Goal: Task Accomplishment & Management: Complete application form

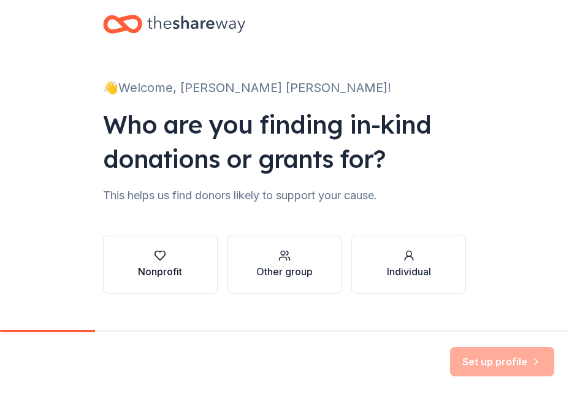
click at [158, 271] on div "Nonprofit" at bounding box center [160, 271] width 44 height 15
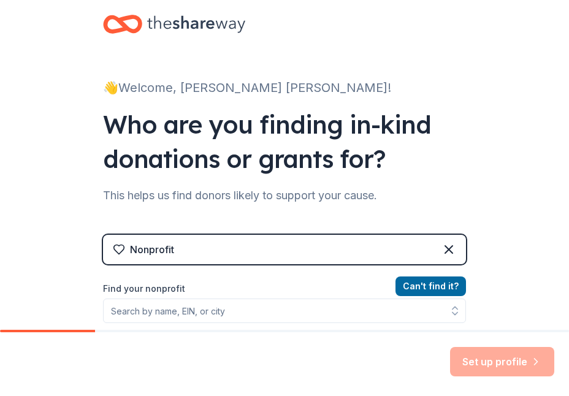
click at [135, 250] on div "Nonprofit" at bounding box center [152, 249] width 44 height 15
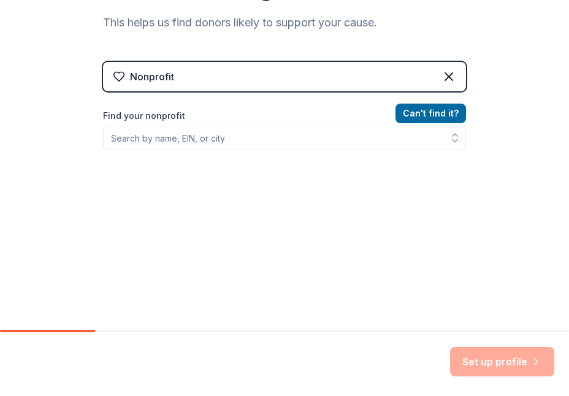
scroll to position [175, 0]
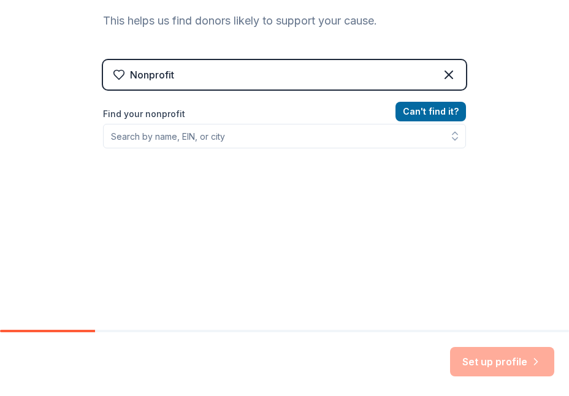
click at [131, 75] on div "Nonprofit" at bounding box center [152, 74] width 44 height 15
click at [125, 72] on div "Nonprofit" at bounding box center [143, 74] width 61 height 15
click at [167, 74] on div "Nonprofit" at bounding box center [152, 74] width 44 height 15
click at [114, 70] on icon at bounding box center [119, 74] width 10 height 9
click at [113, 72] on icon at bounding box center [119, 75] width 12 height 12
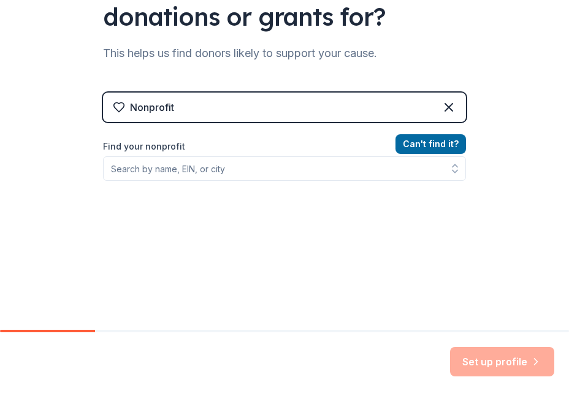
scroll to position [148, 0]
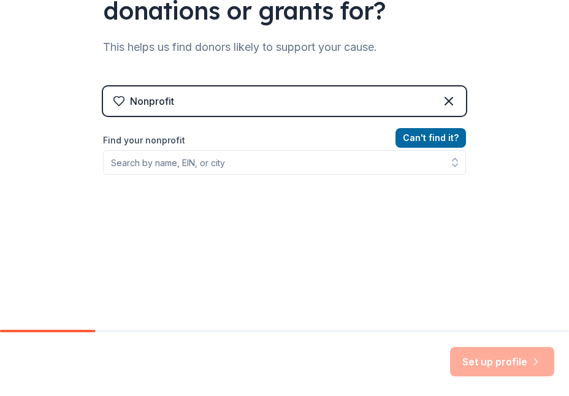
click at [121, 99] on div "Nonprofit" at bounding box center [143, 101] width 61 height 15
click at [444, 100] on icon at bounding box center [448, 101] width 15 height 15
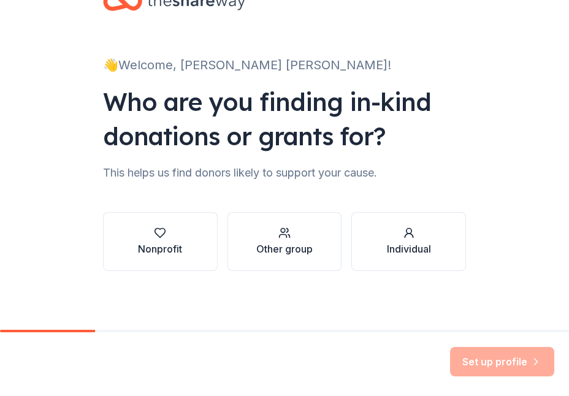
scroll to position [23, 0]
click at [155, 232] on icon "button" at bounding box center [160, 233] width 12 height 12
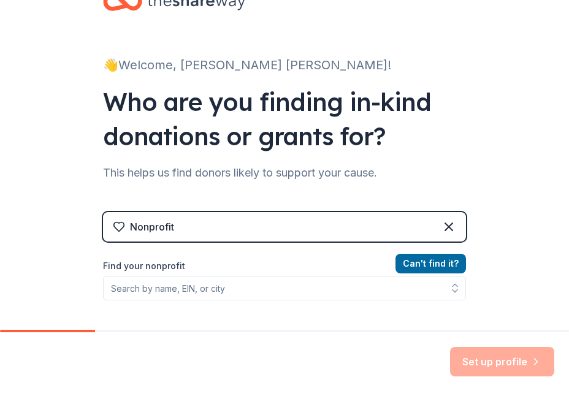
click at [131, 223] on div "Nonprofit" at bounding box center [152, 226] width 44 height 15
drag, startPoint x: 132, startPoint y: 226, endPoint x: 136, endPoint y: 231, distance: 6.5
click at [135, 229] on div "Nonprofit" at bounding box center [152, 226] width 44 height 15
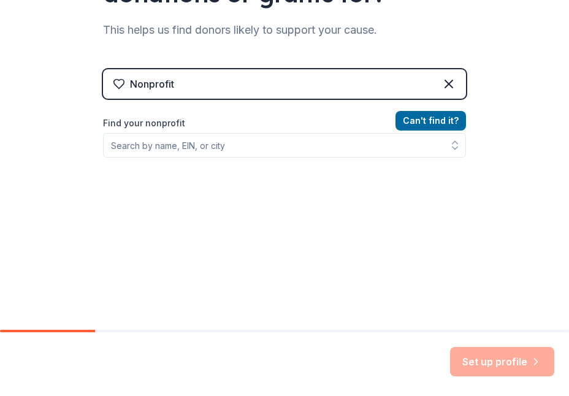
scroll to position [175, 0]
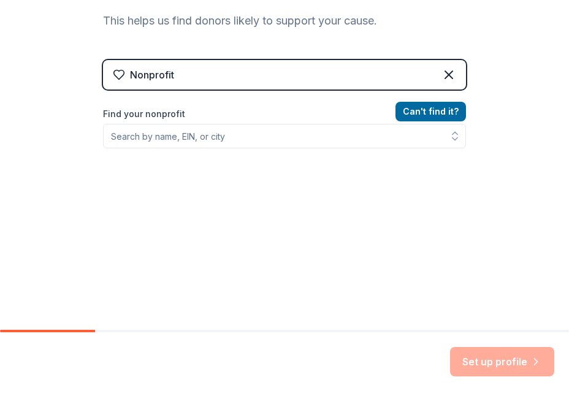
click at [175, 73] on div "Nonprofit" at bounding box center [284, 74] width 363 height 29
click at [117, 74] on icon at bounding box center [119, 75] width 12 height 12
click at [409, 110] on button "Can ' t find it?" at bounding box center [430, 112] width 70 height 20
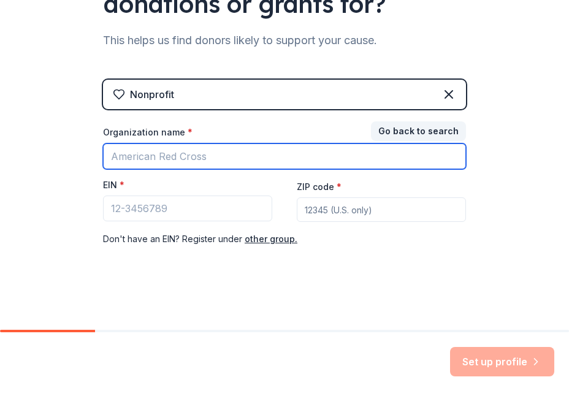
click at [128, 159] on input "Organization name *" at bounding box center [284, 156] width 363 height 26
type input "Sheboygan Moose Lodge #438"
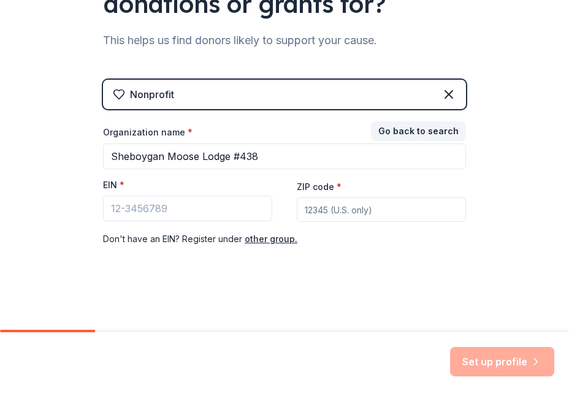
type input "53081"
click at [337, 185] on div "ZIP code * 53081" at bounding box center [381, 201] width 169 height 44
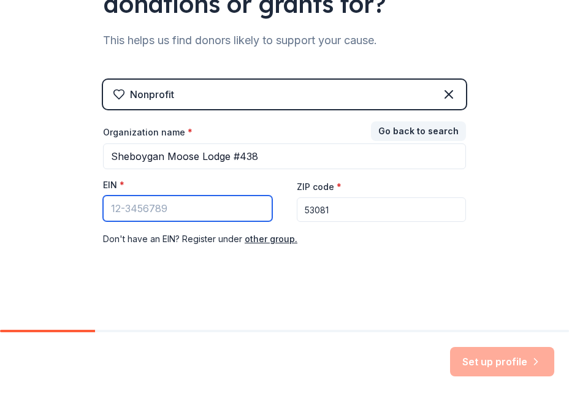
click at [103, 206] on input "EIN *" at bounding box center [187, 209] width 169 height 26
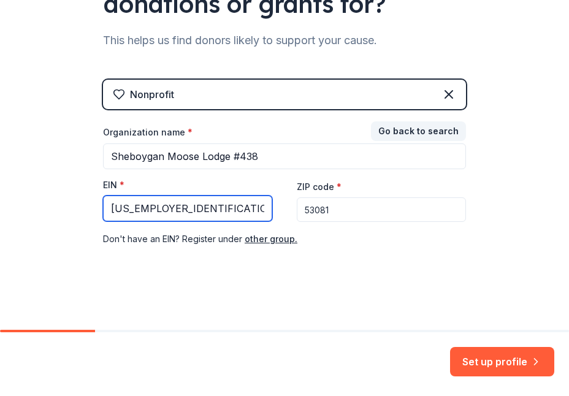
type input "[US_EMPLOYER_IDENTIFICATION_NUMBER]"
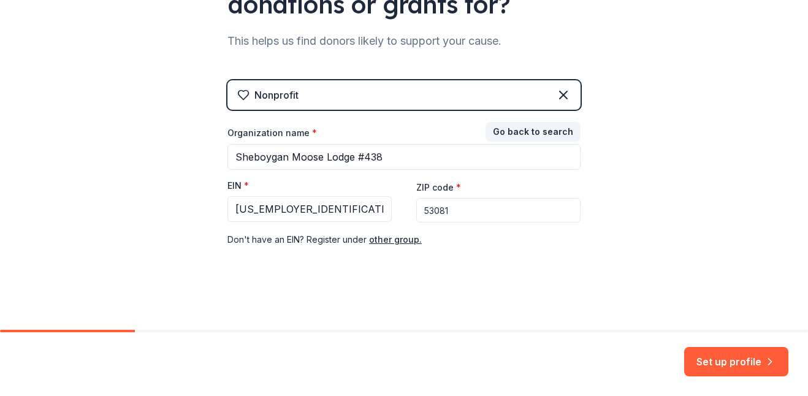
scroll to position [175, 0]
click at [568, 362] on button "Set up profile" at bounding box center [736, 361] width 104 height 29
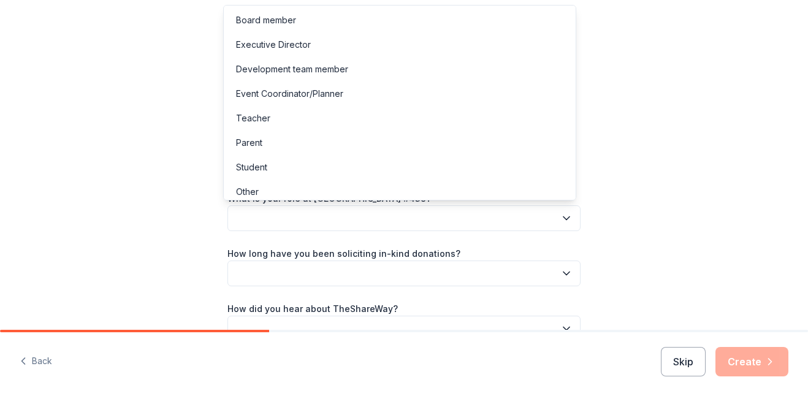
click at [564, 217] on icon "button" at bounding box center [566, 218] width 6 height 3
click at [251, 96] on div "Event Coordinator/Planner" at bounding box center [289, 93] width 107 height 15
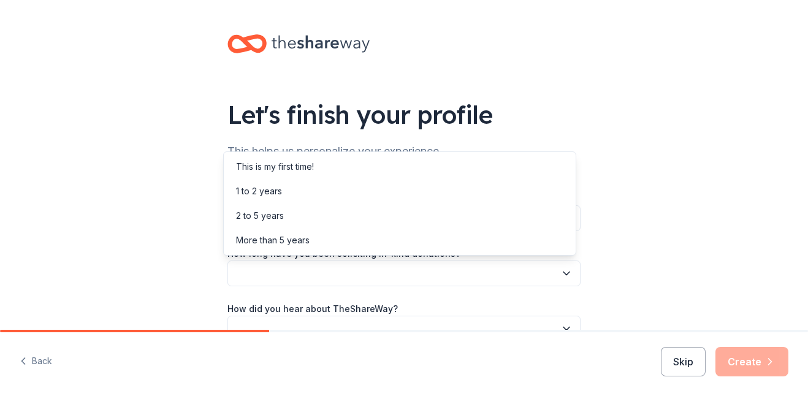
click at [563, 273] on icon "button" at bounding box center [566, 273] width 6 height 3
click at [277, 214] on div "2 to 5 years" at bounding box center [260, 215] width 48 height 15
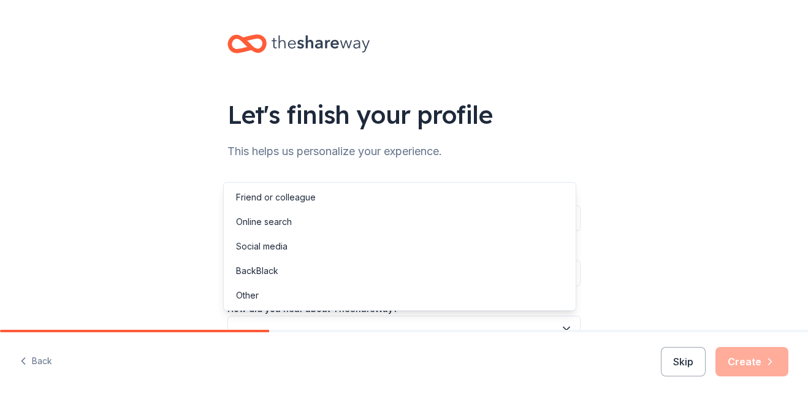
click at [562, 329] on icon "button" at bounding box center [566, 328] width 12 height 12
click at [267, 223] on div "Online search" at bounding box center [264, 222] width 56 height 15
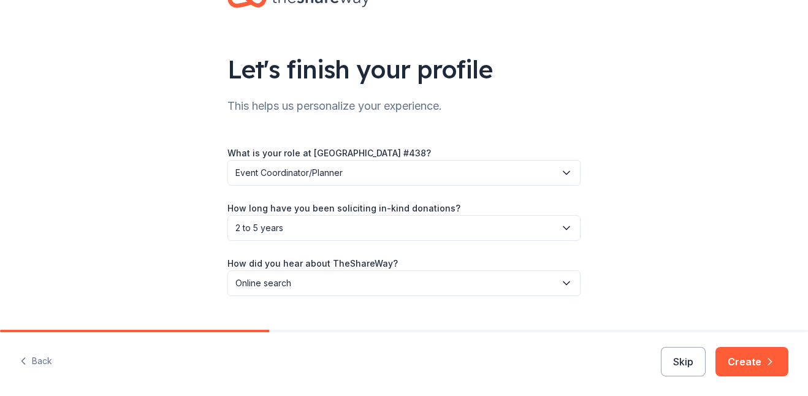
scroll to position [50, 0]
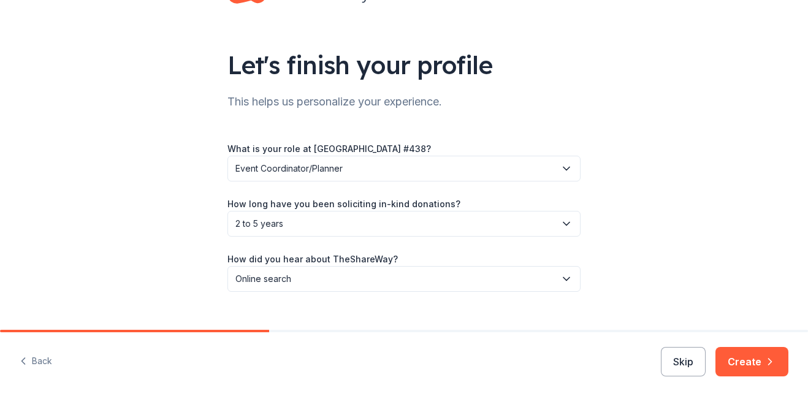
click at [252, 261] on label "How did you hear about TheShareWay?" at bounding box center [312, 259] width 170 height 12
click at [253, 280] on span "Online search" at bounding box center [395, 279] width 320 height 15
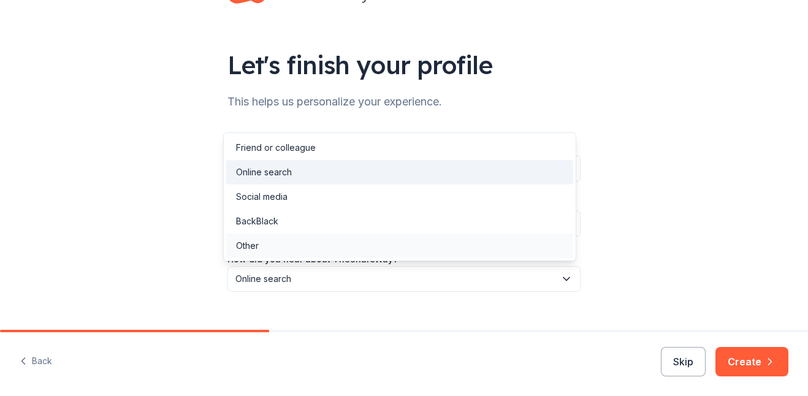
click at [251, 246] on div "Other" at bounding box center [247, 245] width 23 height 15
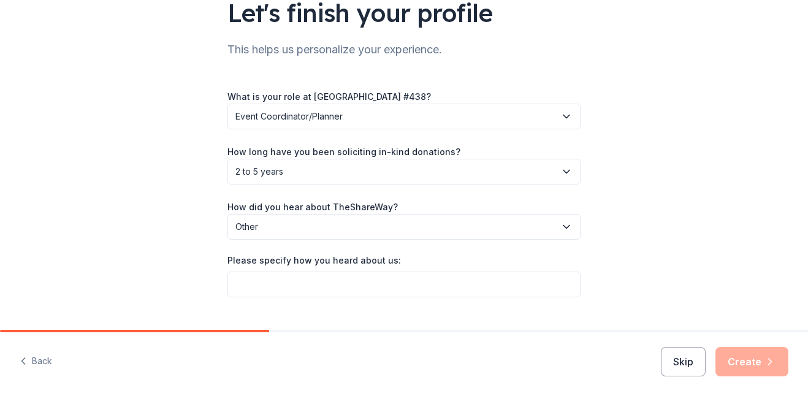
scroll to position [128, 0]
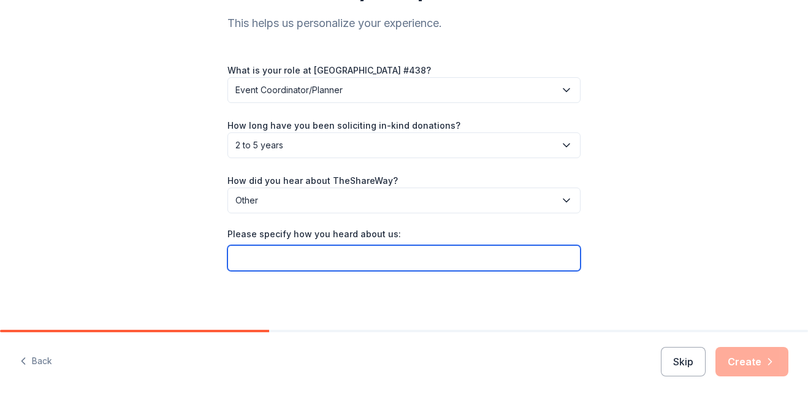
click at [256, 268] on input "Please specify how you heard about us:" at bounding box center [403, 258] width 353 height 26
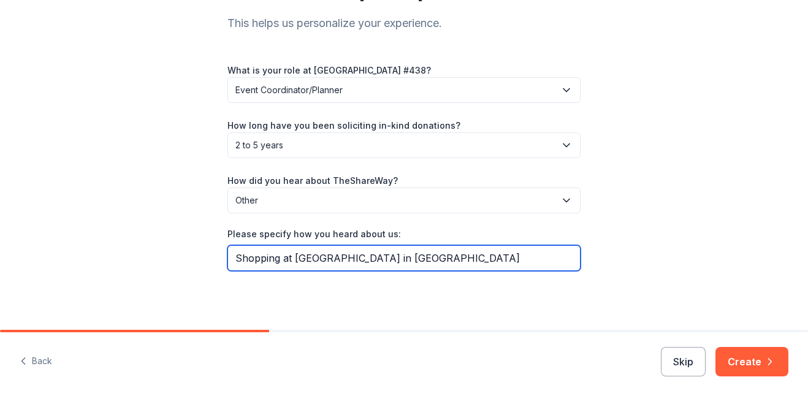
drag, startPoint x: 371, startPoint y: 260, endPoint x: 376, endPoint y: 255, distance: 6.9
click at [373, 259] on input "Shopping at [GEOGRAPHIC_DATA] in [GEOGRAPHIC_DATA]" at bounding box center [403, 258] width 353 height 26
type input "Shopping at [GEOGRAPHIC_DATA] in [GEOGRAPHIC_DATA]"
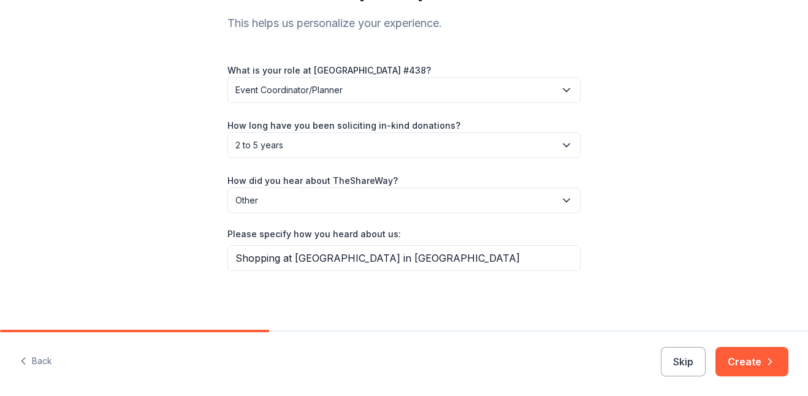
click at [568, 360] on button "Create" at bounding box center [751, 361] width 73 height 29
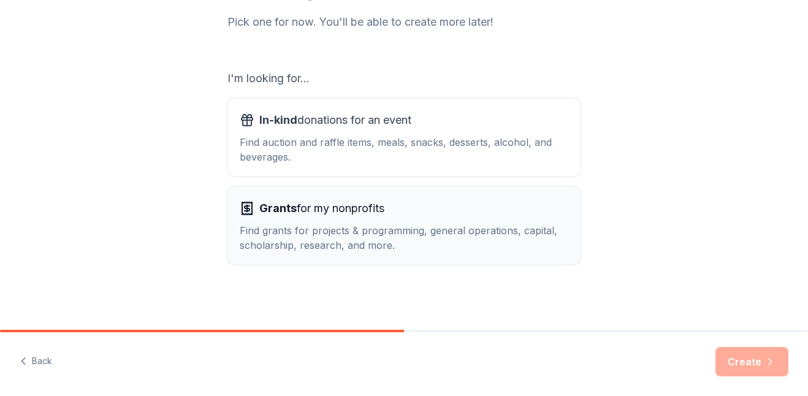
scroll to position [165, 0]
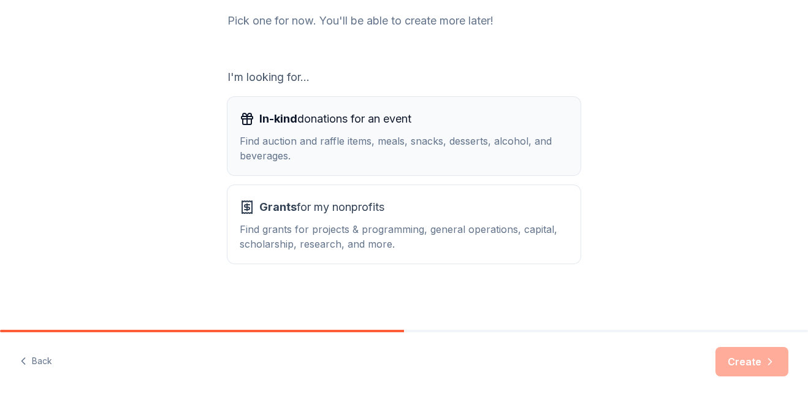
click at [280, 120] on span "In-kind" at bounding box center [278, 118] width 38 height 13
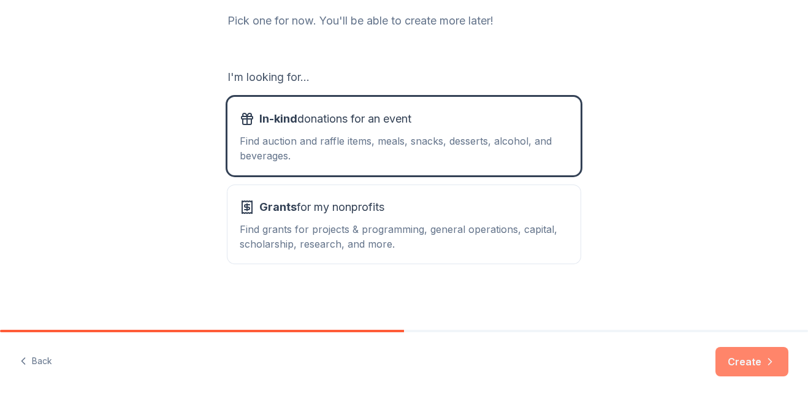
click at [568, 360] on button "Create" at bounding box center [751, 361] width 73 height 29
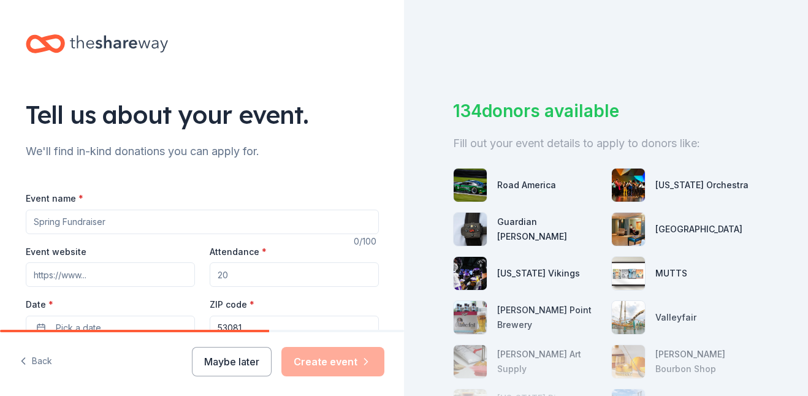
click at [59, 224] on input "Event name *" at bounding box center [202, 222] width 353 height 25
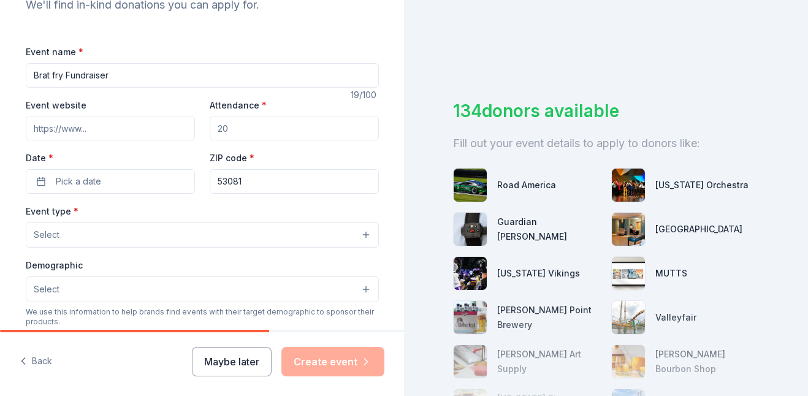
scroll to position [148, 0]
type input "Brat fry Fundraiser"
click at [26, 128] on input "Event website" at bounding box center [110, 126] width 169 height 25
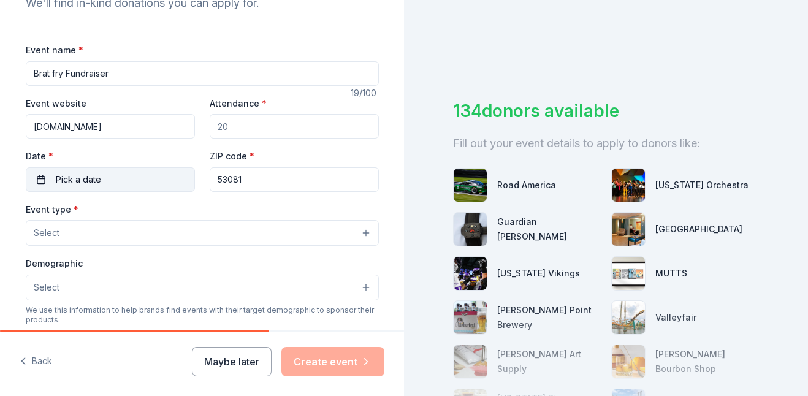
type input "[DOMAIN_NAME]"
click at [36, 181] on button "Pick a date" at bounding box center [110, 179] width 169 height 25
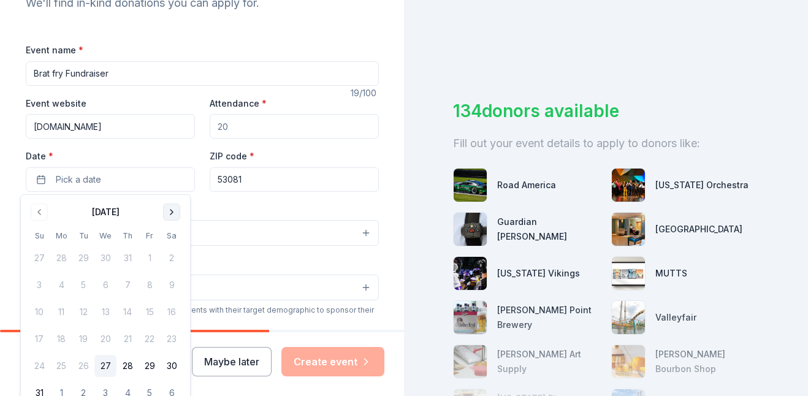
click at [170, 213] on button "Go to next month" at bounding box center [171, 212] width 17 height 17
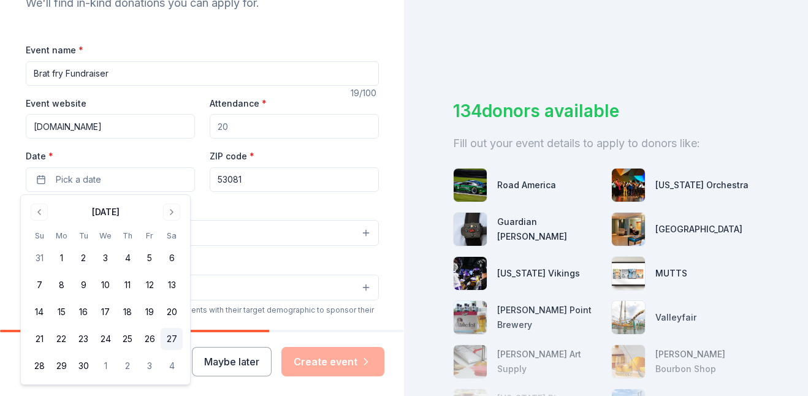
click at [171, 338] on button "27" at bounding box center [172, 339] width 22 height 22
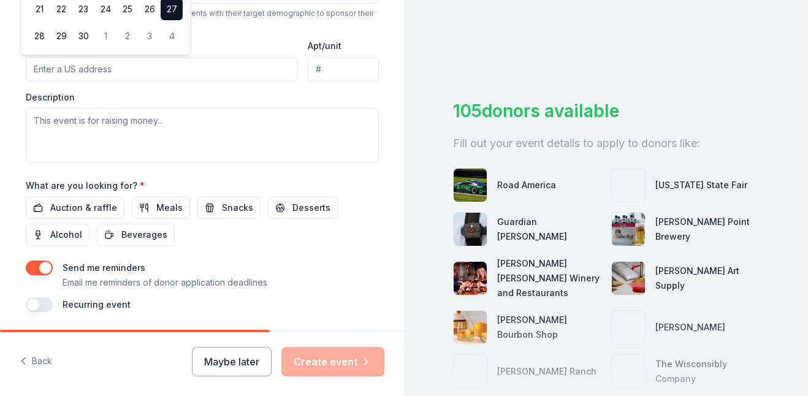
scroll to position [486, 0]
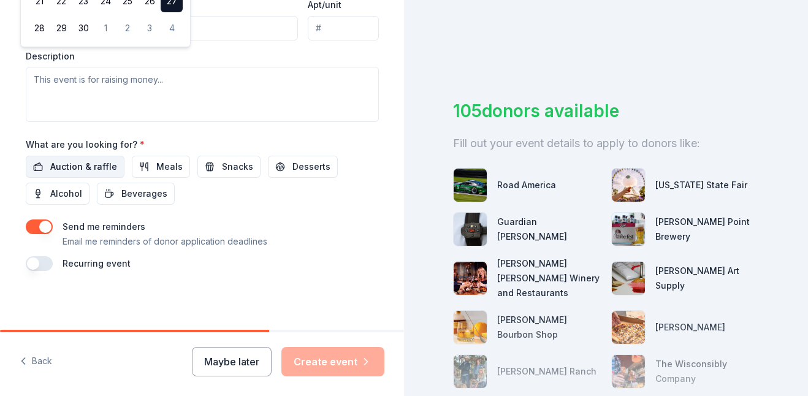
click at [32, 169] on button "Auction & raffle" at bounding box center [75, 167] width 99 height 22
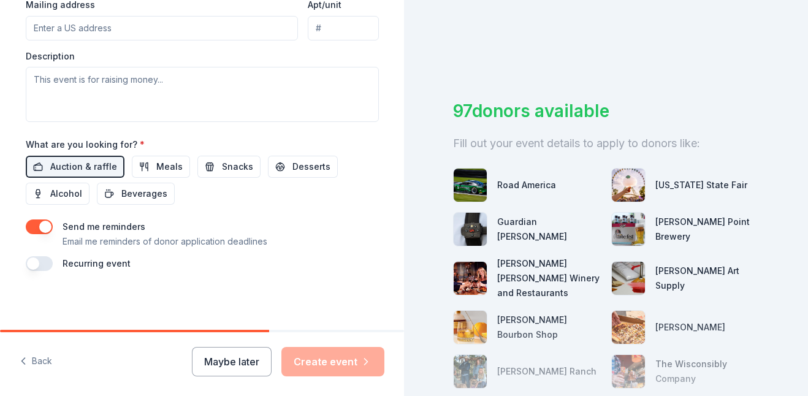
click at [39, 225] on button "button" at bounding box center [39, 226] width 27 height 15
click at [26, 227] on button "button" at bounding box center [39, 226] width 27 height 15
click at [340, 365] on div "Maybe later Create event" at bounding box center [288, 361] width 192 height 29
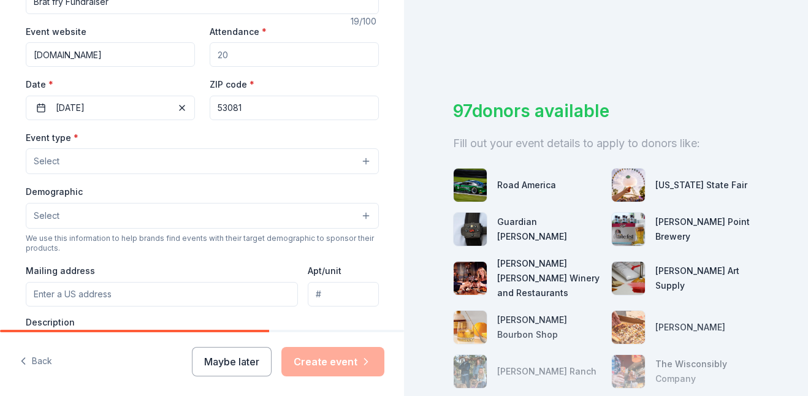
scroll to position [238, 0]
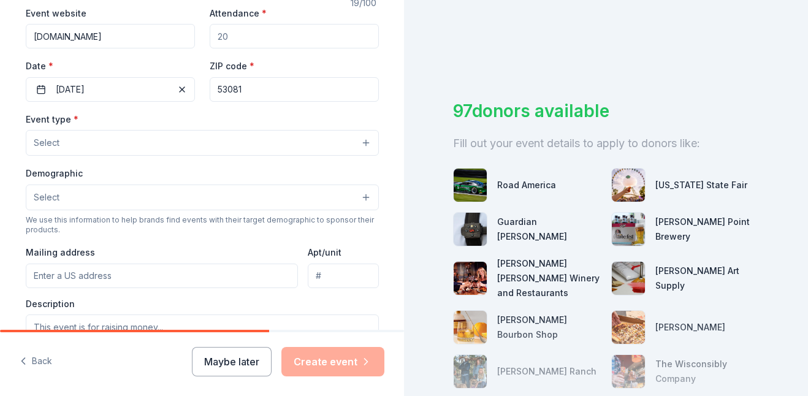
click at [45, 145] on span "Select" at bounding box center [47, 142] width 26 height 15
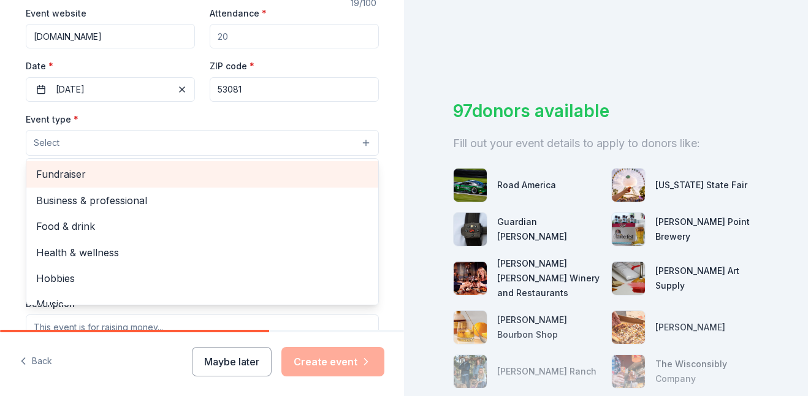
click at [53, 173] on span "Fundraiser" at bounding box center [202, 174] width 332 height 16
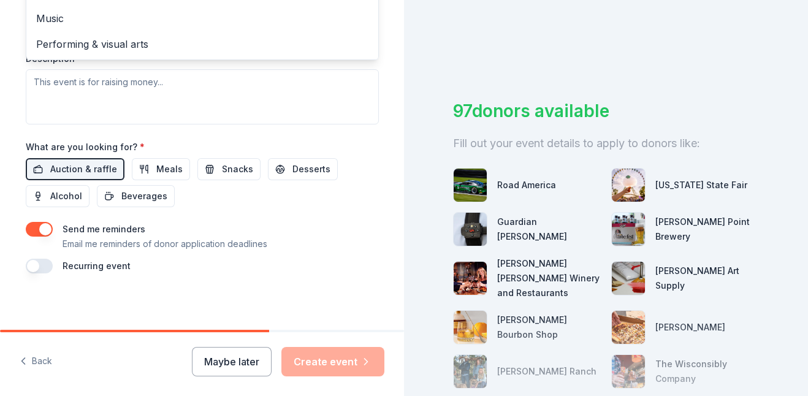
scroll to position [486, 0]
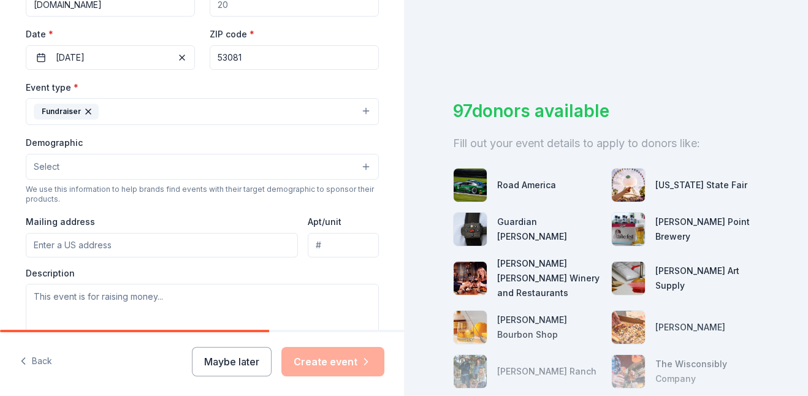
scroll to position [267, 0]
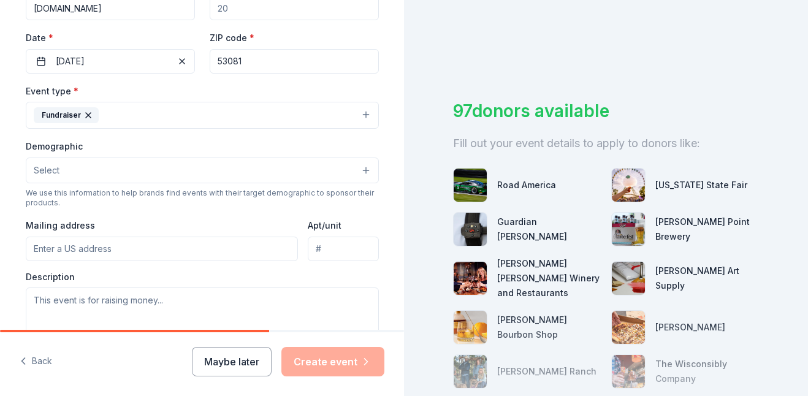
click at [44, 170] on span "Select" at bounding box center [47, 170] width 26 height 15
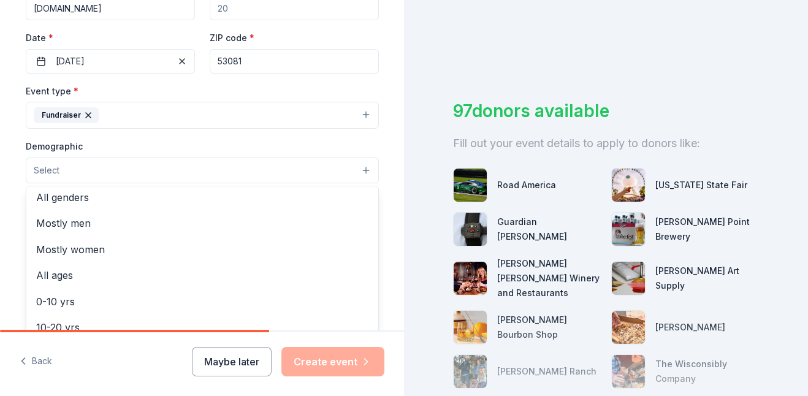
scroll to position [0, 0]
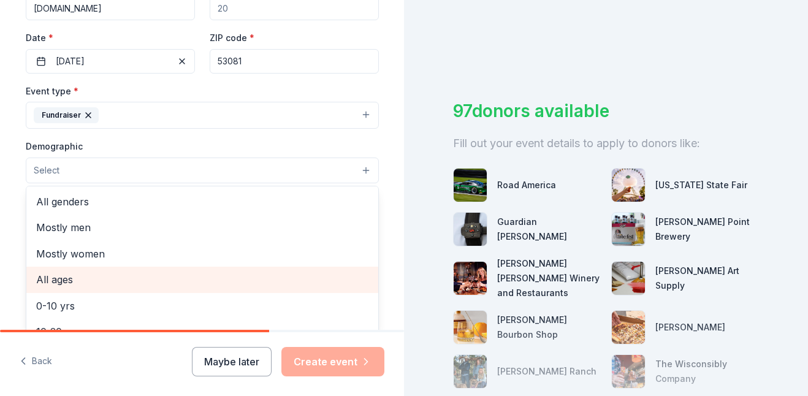
click at [51, 278] on span "All ages" at bounding box center [202, 280] width 332 height 16
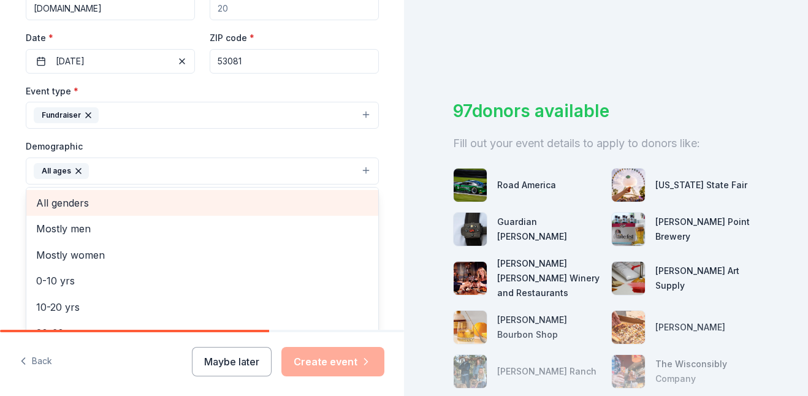
click at [66, 202] on span "All genders" at bounding box center [202, 203] width 332 height 16
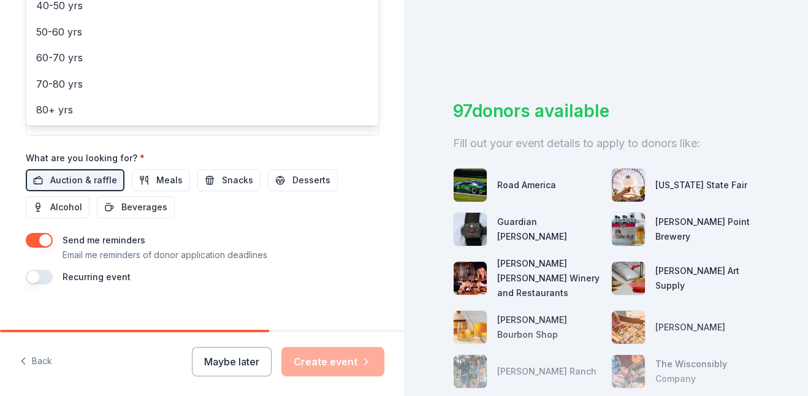
scroll to position [489, 0]
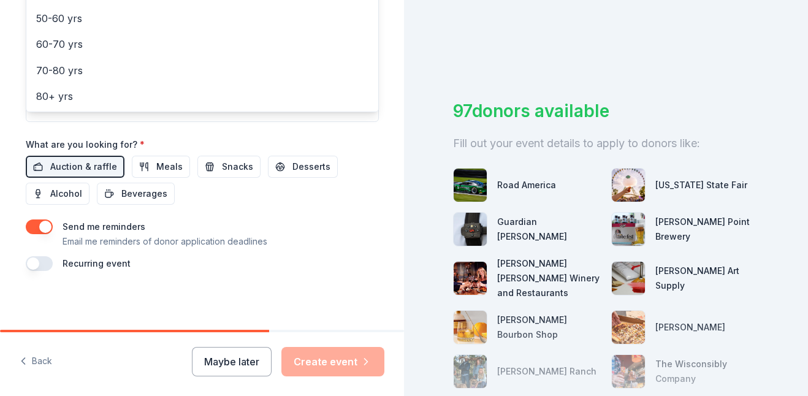
drag, startPoint x: 124, startPoint y: 260, endPoint x: 120, endPoint y: 266, distance: 7.1
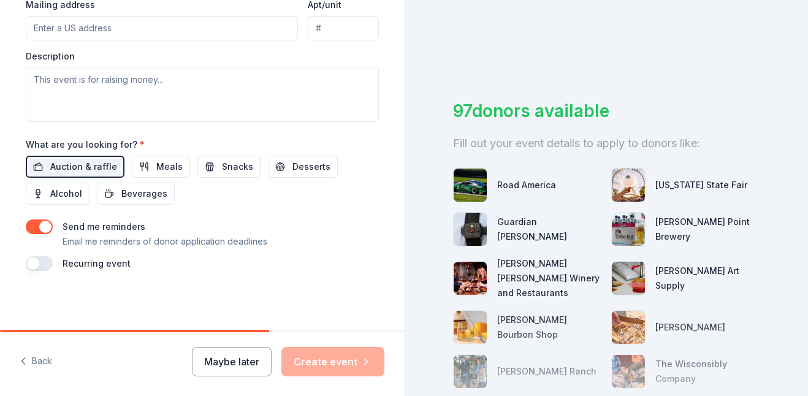
scroll to position [273, 0]
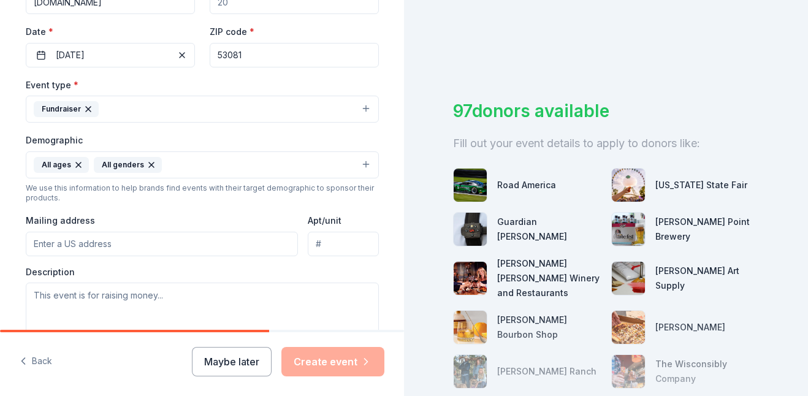
click at [40, 242] on input "Mailing address" at bounding box center [162, 244] width 273 height 25
type input "[STREET_ADDRESS][US_STATE]"
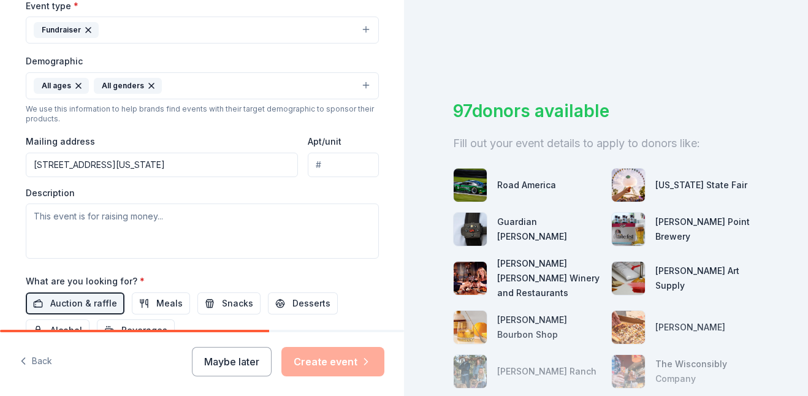
scroll to position [371, 0]
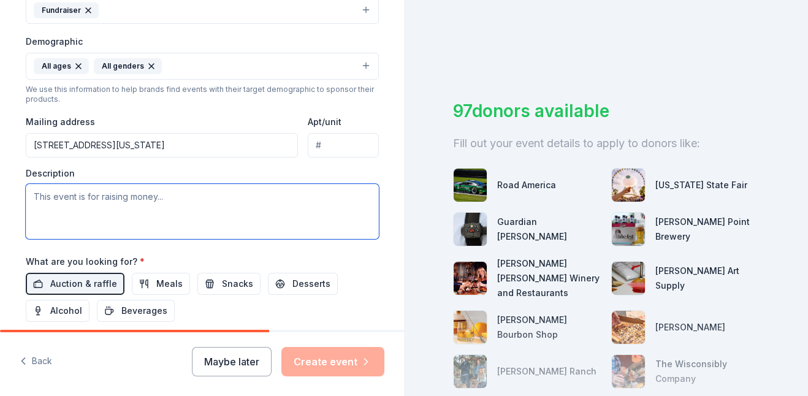
click at [30, 198] on textarea at bounding box center [202, 211] width 353 height 55
click at [63, 196] on textarea "The fundraiser is for the building fund for the Sheboygan Moose." at bounding box center [202, 211] width 353 height 55
click at [206, 196] on textarea "Our property needs two new sewer laterals and repair of the parking lot" at bounding box center [202, 211] width 353 height 55
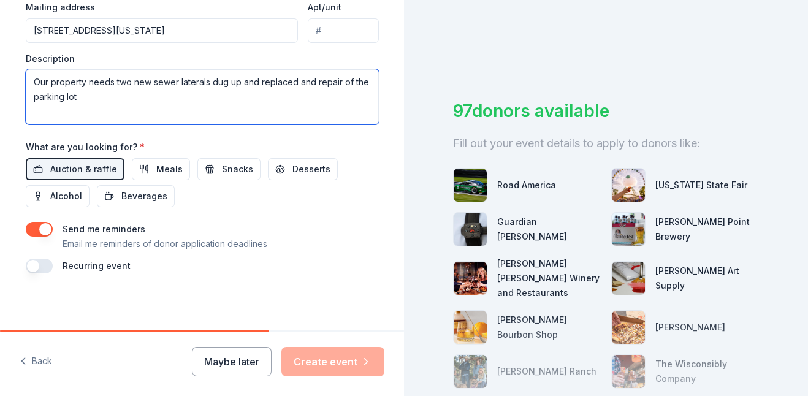
scroll to position [489, 0]
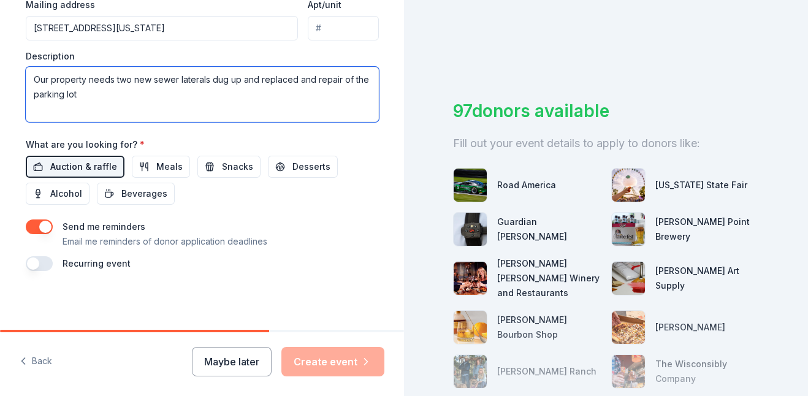
type textarea "Our property needs two new sewer laterals dug up and replaced and repair of the…"
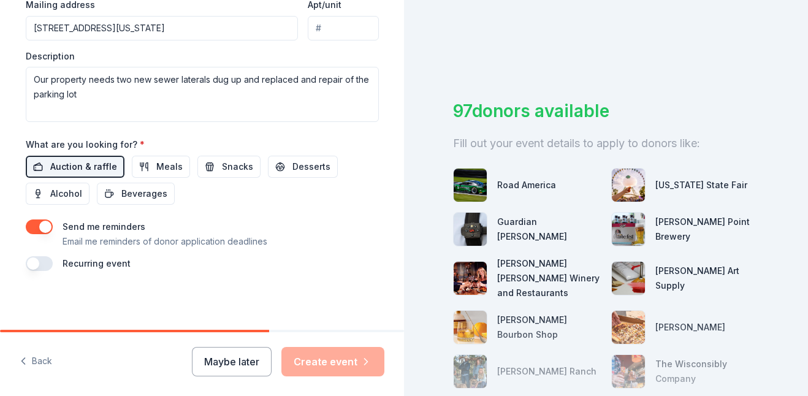
click at [91, 167] on span "Auction & raffle" at bounding box center [83, 166] width 67 height 15
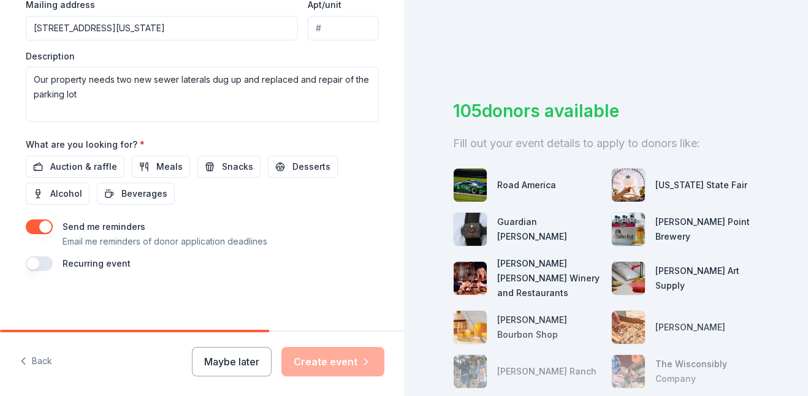
click at [43, 229] on button "button" at bounding box center [39, 226] width 27 height 15
click at [39, 230] on button "button" at bounding box center [39, 226] width 27 height 15
click at [356, 364] on div "Maybe later Create event" at bounding box center [288, 361] width 192 height 29
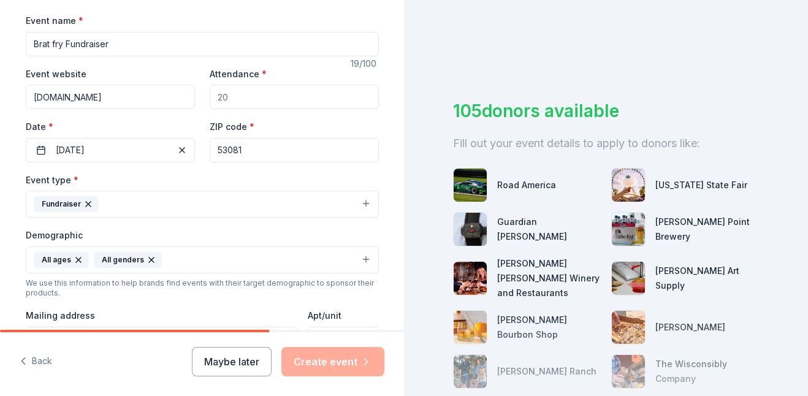
scroll to position [142, 0]
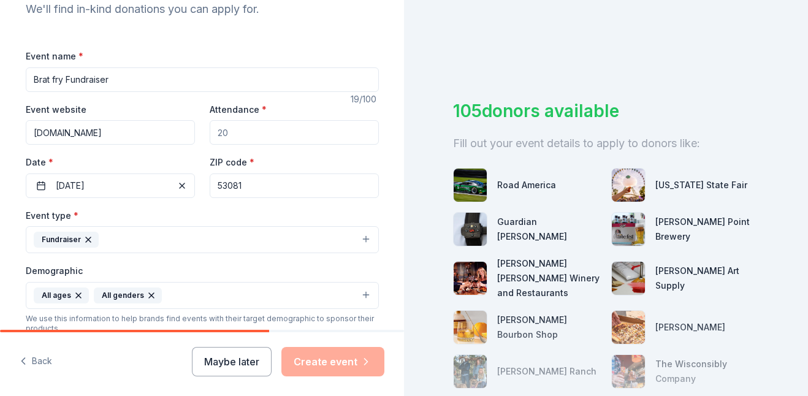
click at [221, 129] on input "Attendance *" at bounding box center [294, 132] width 169 height 25
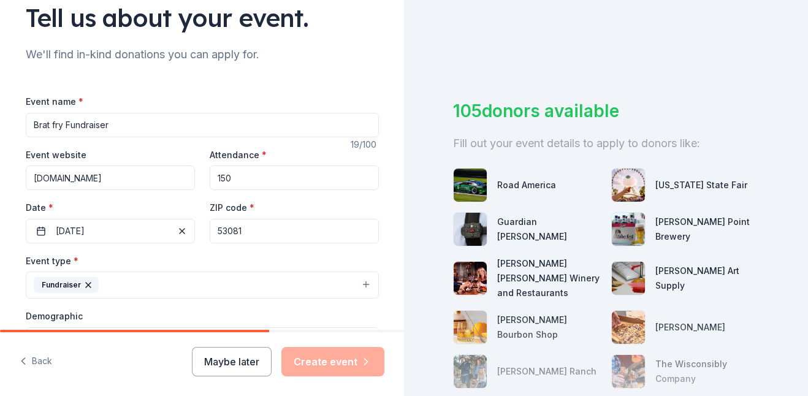
scroll to position [93, 0]
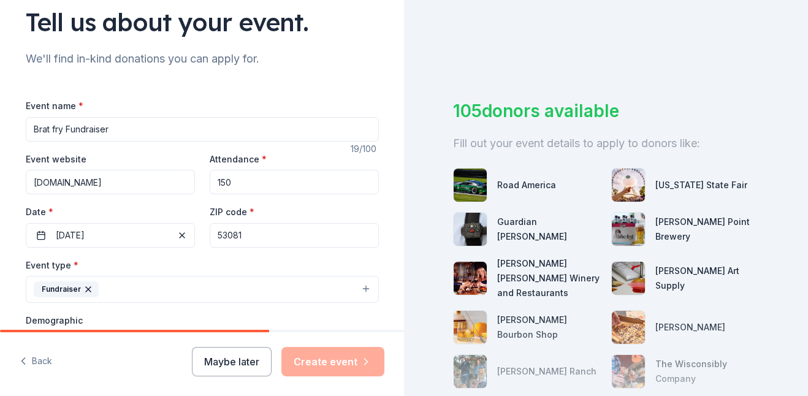
type input "150"
drag, startPoint x: 51, startPoint y: 129, endPoint x: 53, endPoint y: 123, distance: 6.6
click at [54, 126] on input "Brat fry Fundraiser" at bounding box center [202, 129] width 353 height 25
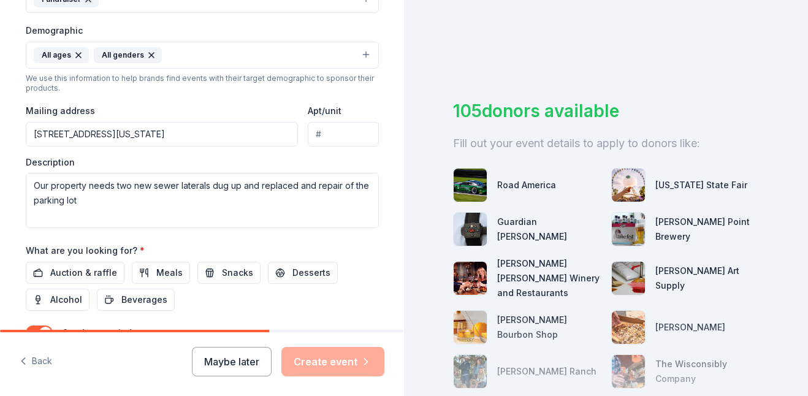
scroll to position [390, 0]
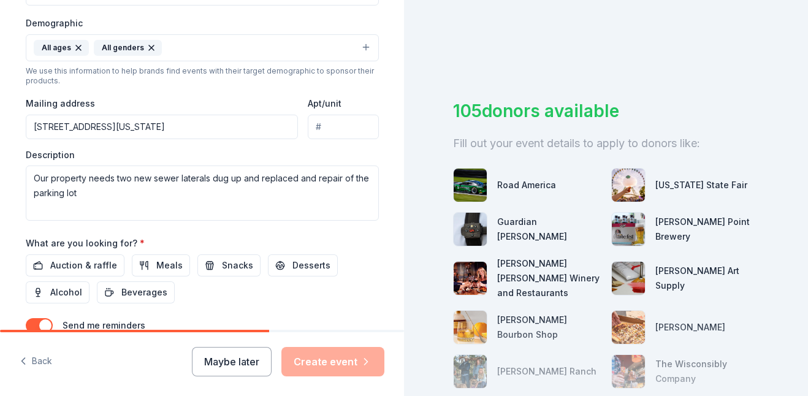
type input "Brat fry Fundraiser"
click at [115, 126] on input "[STREET_ADDRESS][US_STATE]" at bounding box center [162, 127] width 273 height 25
drag, startPoint x: 115, startPoint y: 126, endPoint x: 124, endPoint y: 126, distance: 8.6
click at [124, 126] on input "[STREET_ADDRESS][US_STATE]" at bounding box center [162, 127] width 273 height 25
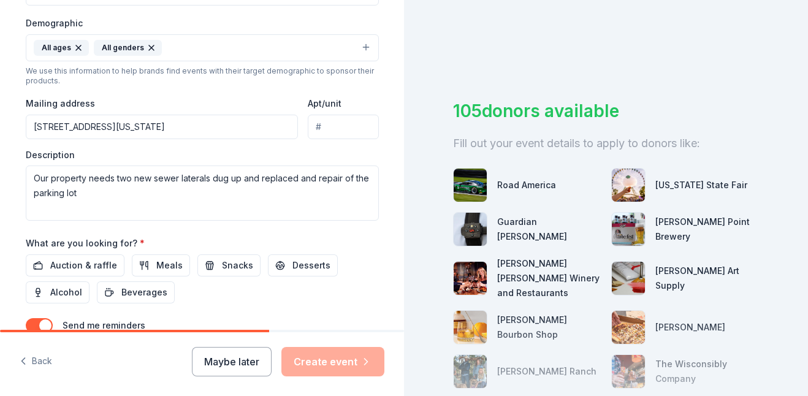
click at [309, 150] on div "Description Our property needs two new sewer laterals dug up and replaced and r…" at bounding box center [202, 185] width 353 height 72
click at [115, 126] on input "[STREET_ADDRESS][US_STATE]" at bounding box center [162, 127] width 273 height 25
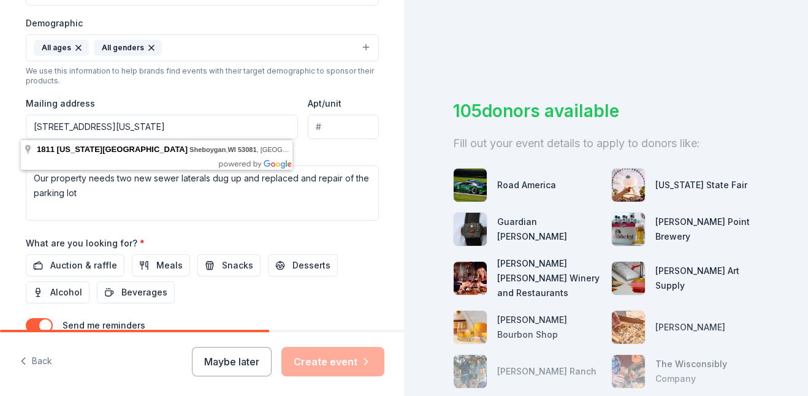
type input "[STREET_ADDRESS][US_STATE]"
click at [142, 205] on textarea "Our property needs two new sewer laterals dug up and replaced and repair of the…" at bounding box center [202, 193] width 353 height 55
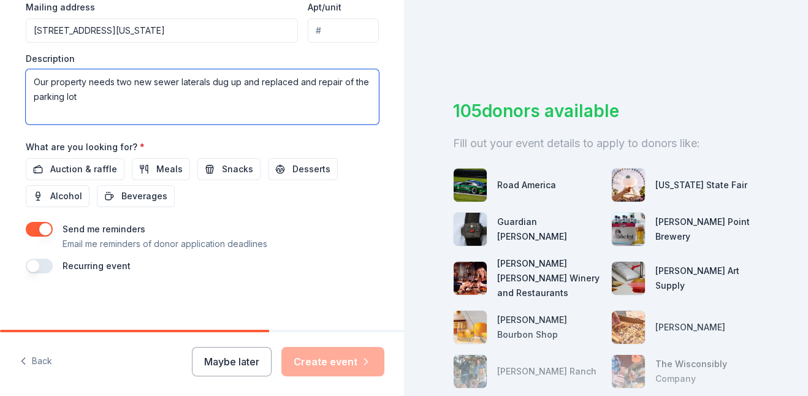
scroll to position [489, 0]
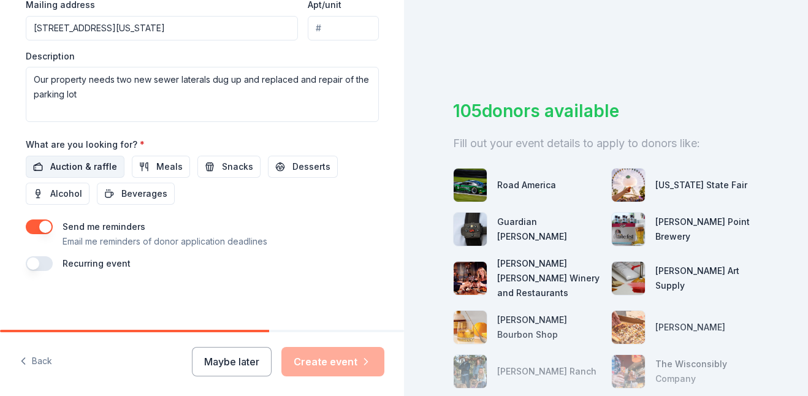
click at [89, 169] on span "Auction & raffle" at bounding box center [83, 166] width 67 height 15
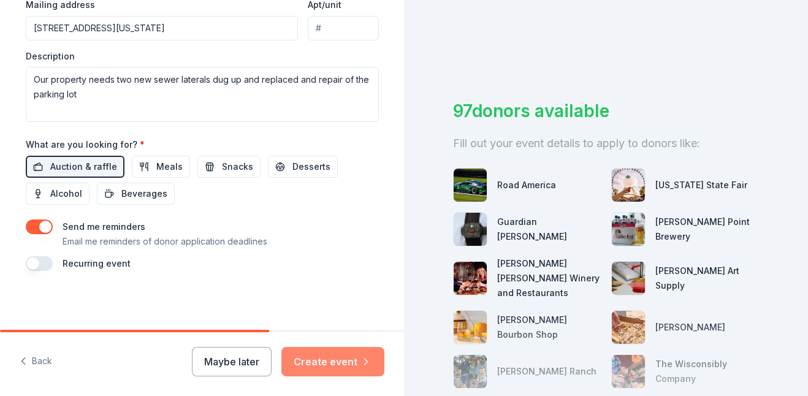
click at [348, 362] on button "Create event" at bounding box center [332, 361] width 103 height 29
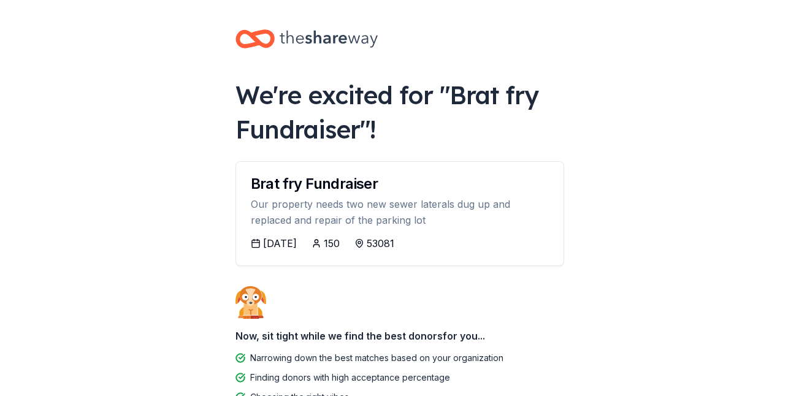
click at [256, 245] on icon at bounding box center [256, 243] width 10 height 10
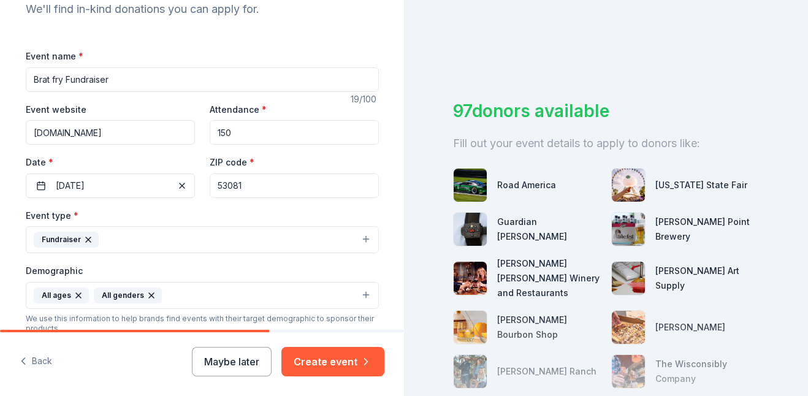
scroll to position [148, 0]
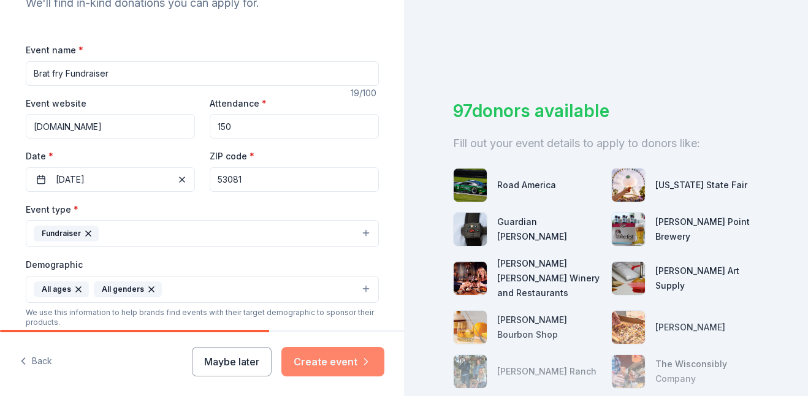
click at [335, 358] on button "Create event" at bounding box center [332, 361] width 103 height 29
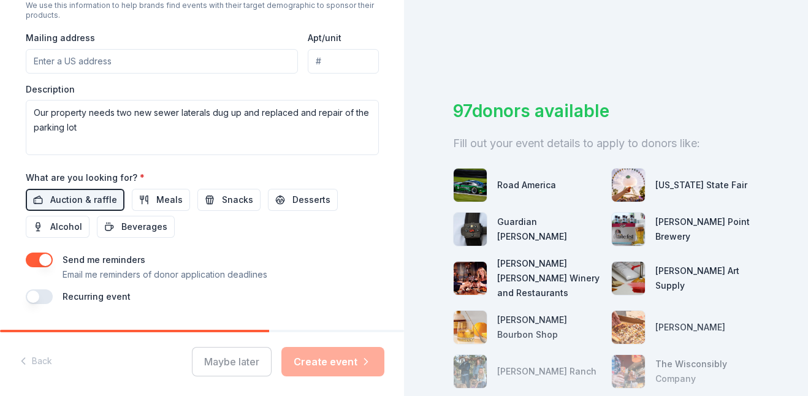
scroll to position [489, 0]
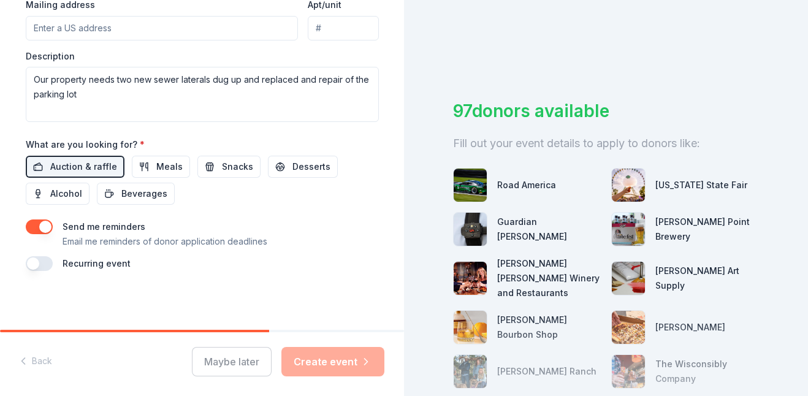
click at [42, 226] on button "button" at bounding box center [39, 226] width 27 height 15
click at [44, 231] on button "button" at bounding box center [39, 226] width 27 height 15
click at [98, 265] on label "Recurring event" at bounding box center [97, 263] width 68 height 10
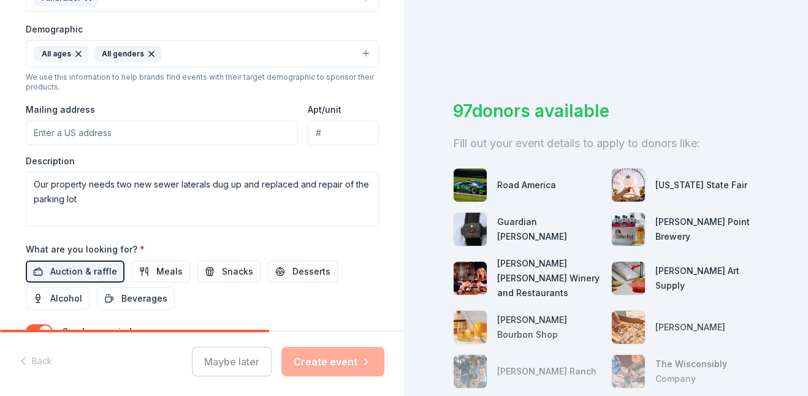
scroll to position [390, 0]
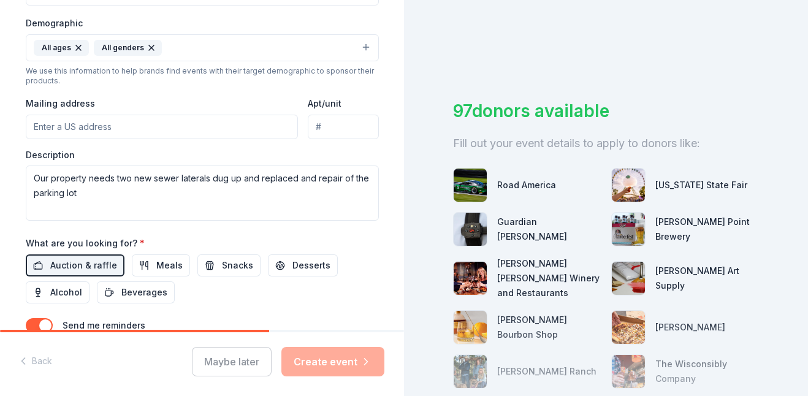
click at [28, 126] on input "Mailing address" at bounding box center [162, 127] width 273 height 25
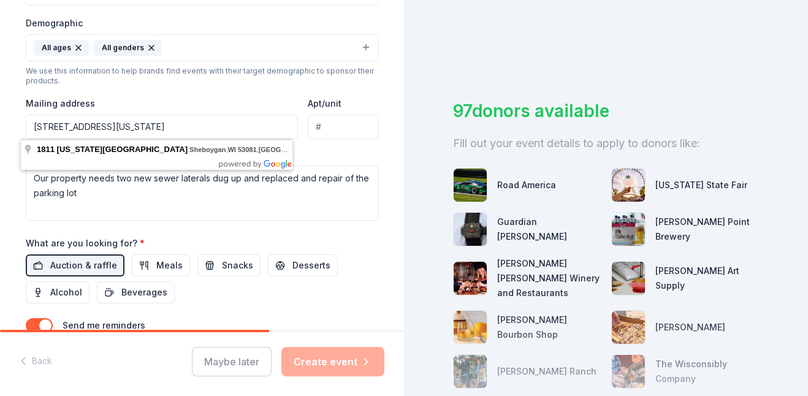
type input "[STREET_ADDRESS][US_STATE]"
click at [329, 145] on div "Event type * Fundraiser Demographic All ages All genders We use this informatio…" at bounding box center [202, 90] width 353 height 261
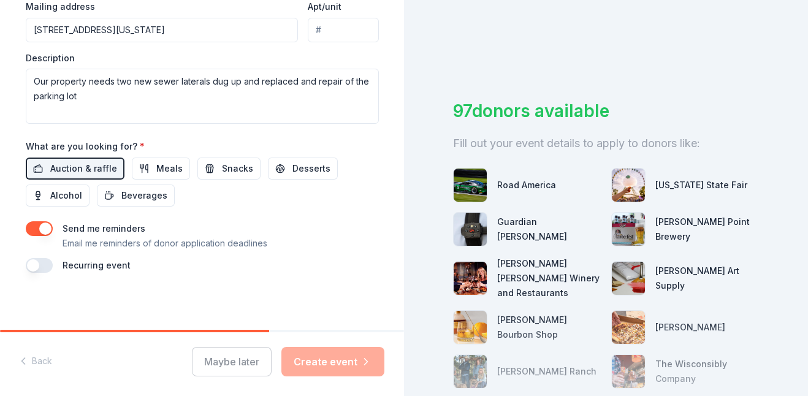
scroll to position [489, 0]
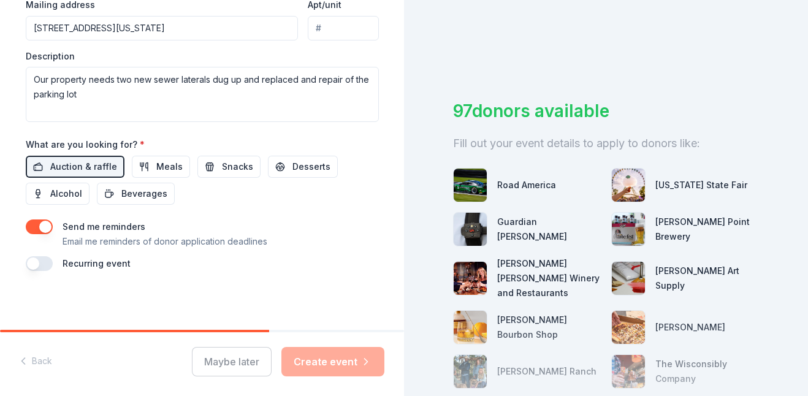
click at [322, 361] on div "Maybe later Create event" at bounding box center [288, 361] width 192 height 29
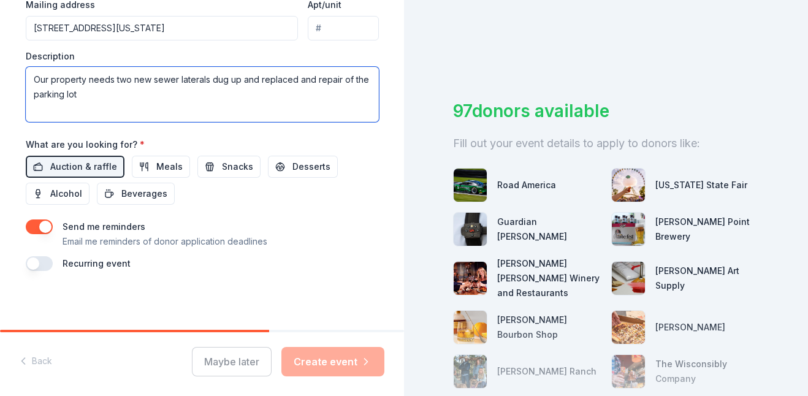
click at [74, 95] on textarea "Our property needs two new sewer laterals dug up and replaced and repair of the…" at bounding box center [202, 94] width 353 height 55
click at [89, 98] on textarea "Our property needs two new sewer laterals dug up and replaced and repair of the…" at bounding box center [202, 94] width 353 height 55
type textarea "Our property needs two new sewer laterals dug up and replaced and repair of the…"
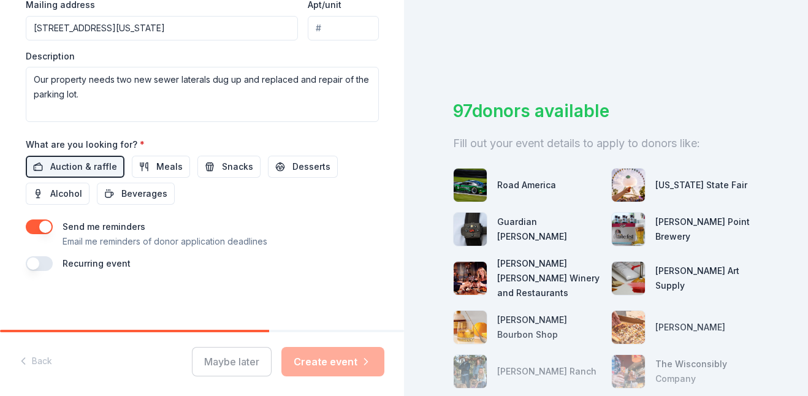
click at [326, 367] on div "Maybe later Create event" at bounding box center [288, 361] width 192 height 29
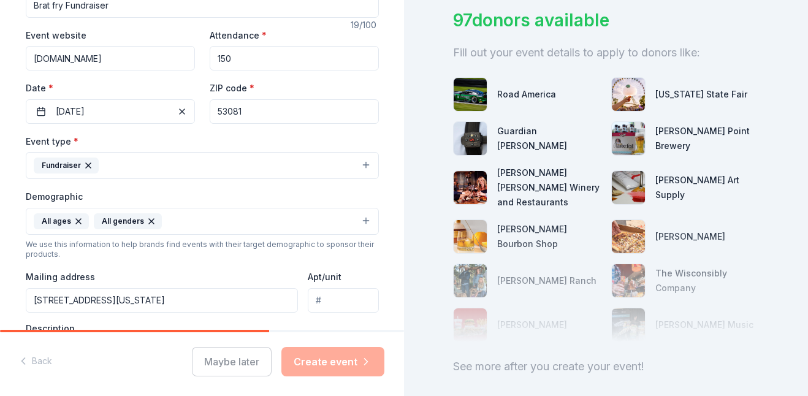
scroll to position [221, 0]
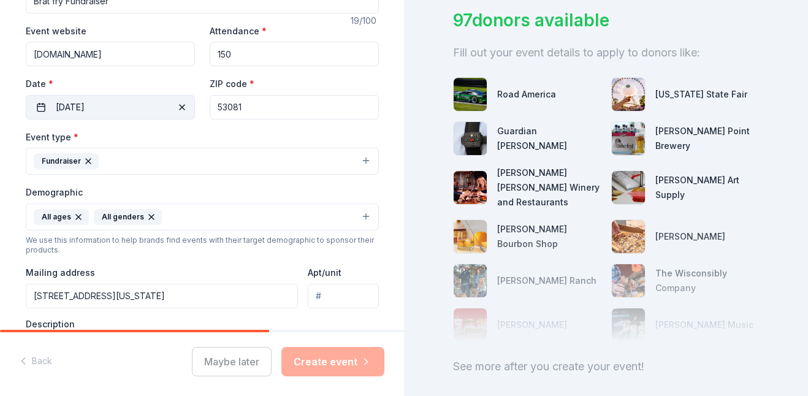
click at [32, 109] on button "[DATE]" at bounding box center [110, 107] width 169 height 25
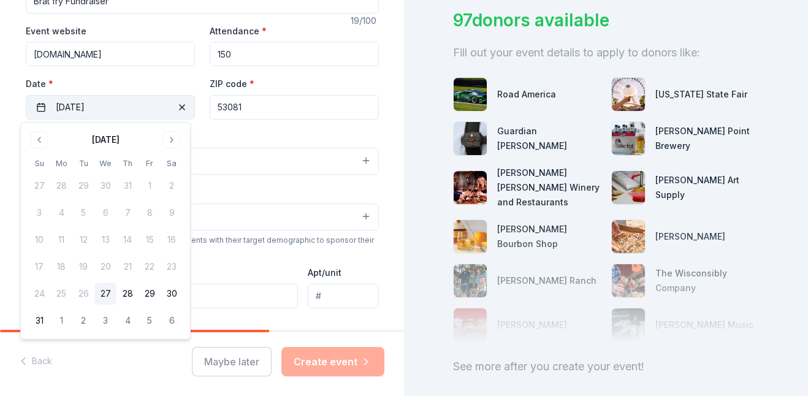
click at [35, 107] on button "[DATE]" at bounding box center [110, 107] width 169 height 25
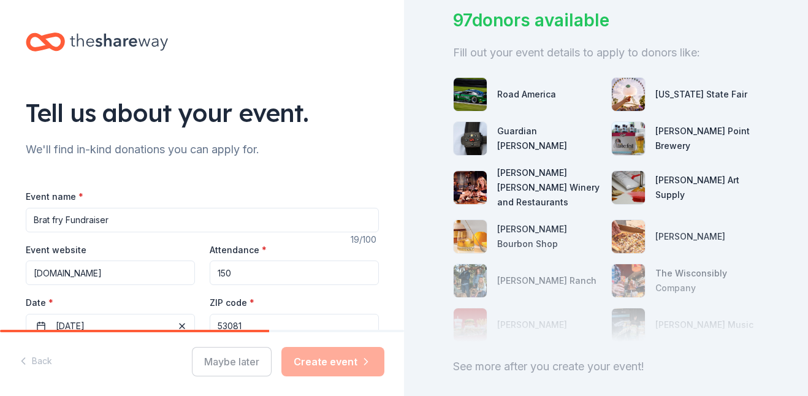
scroll to position [0, 0]
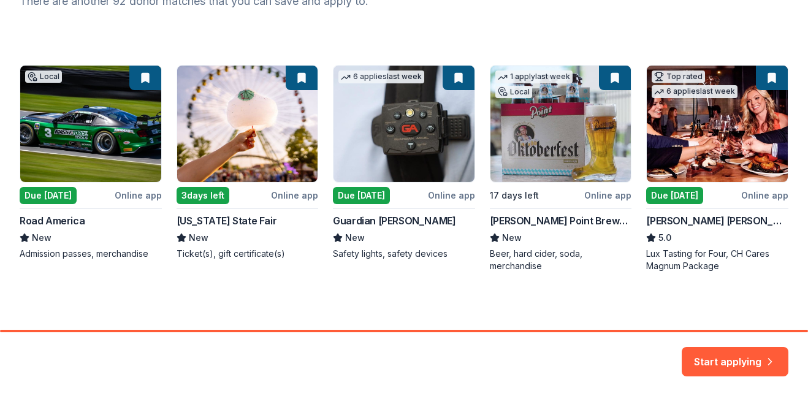
scroll to position [186, 0]
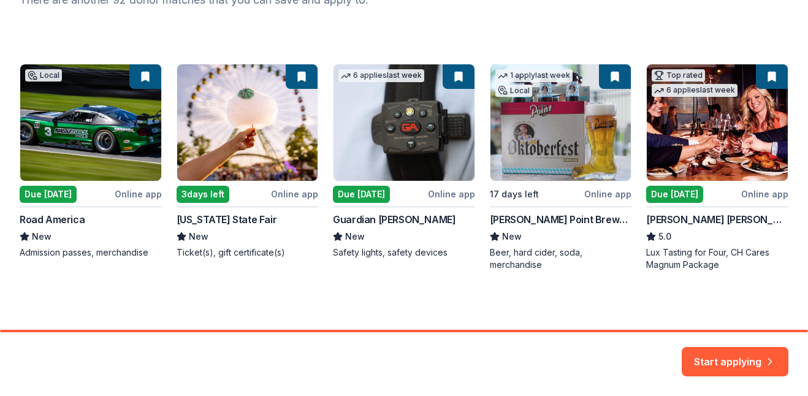
click at [74, 195] on div "Local Due [DATE] Online app Road America New Admission passes, merchandise 3 da…" at bounding box center [404, 167] width 769 height 207
click at [41, 237] on div "Local Due [DATE] Online app Road America New Admission passes, merchandise 3 da…" at bounding box center [404, 167] width 769 height 207
click at [42, 70] on div "Local Due [DATE] Online app Road America New Admission passes, merchandise 3 da…" at bounding box center [404, 167] width 769 height 207
click at [82, 253] on div "Local Due [DATE] Online app Road America New Admission passes, merchandise 3 da…" at bounding box center [404, 167] width 769 height 207
click at [63, 219] on div "Local Due [DATE] Online app Road America New Admission passes, merchandise 3 da…" at bounding box center [404, 167] width 769 height 207
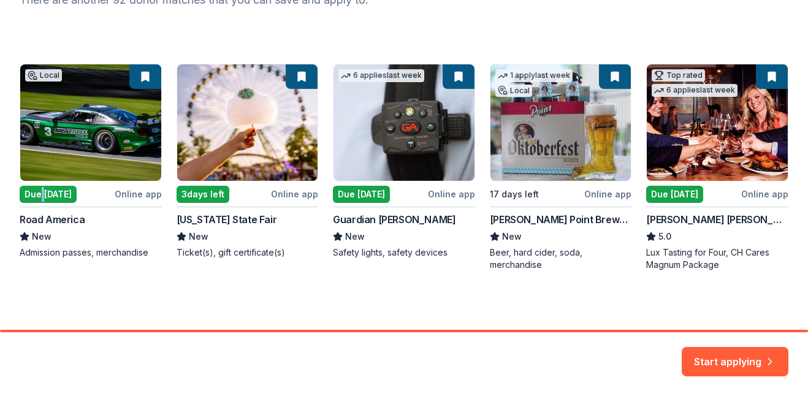
click at [42, 192] on div "Local Due [DATE] Online app Road America New Admission passes, merchandise 3 da…" at bounding box center [404, 167] width 769 height 207
click at [146, 70] on div "Local Due [DATE] Online app Road America New Admission passes, merchandise 3 da…" at bounding box center [404, 167] width 769 height 207
click at [48, 75] on div "Local Due [DATE] Online app Road America New Admission passes, merchandise 3 da…" at bounding box center [404, 167] width 769 height 207
click at [568, 354] on button "Start applying" at bounding box center [735, 354] width 107 height 29
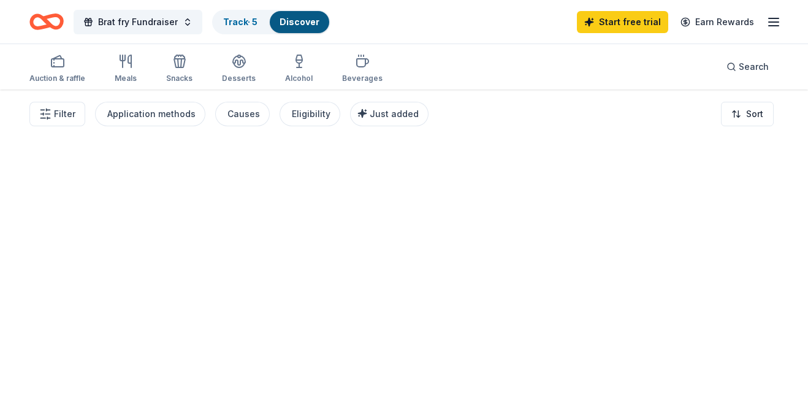
click at [568, 364] on div at bounding box center [404, 242] width 808 height 306
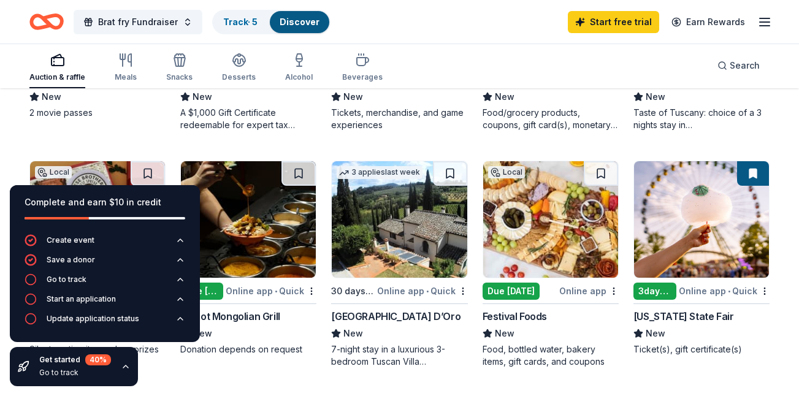
scroll to position [772, 0]
